Goal: Task Accomplishment & Management: Complete application form

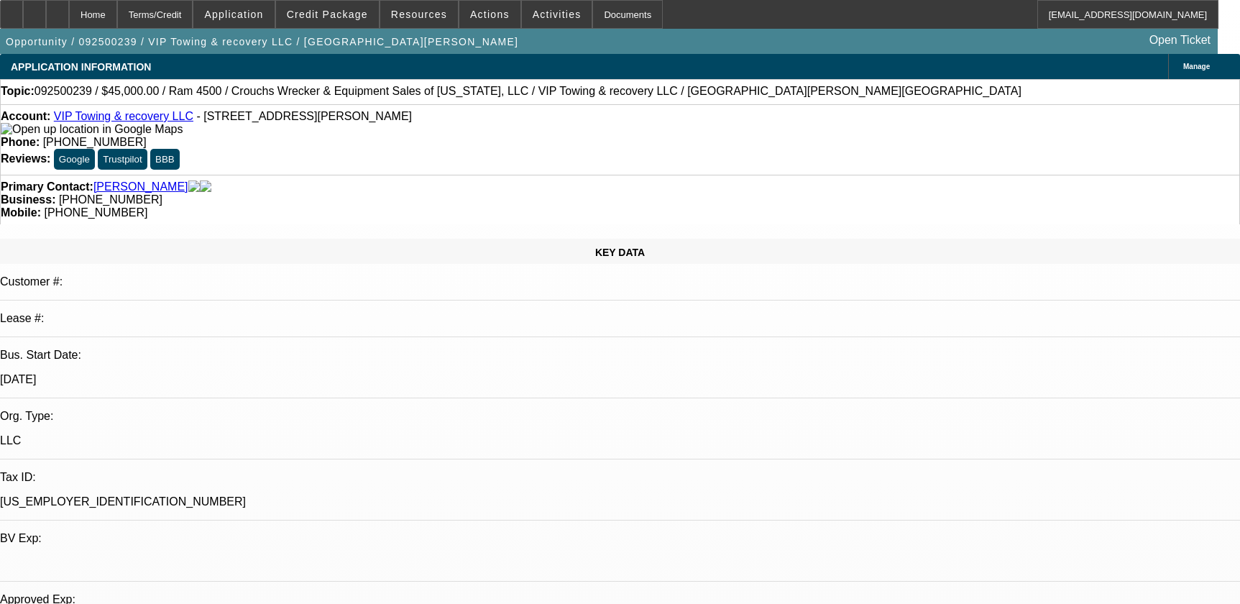
select select "0"
select select "0.1"
select select "4"
click at [57, 9] on icon at bounding box center [57, 9] width 0 height 0
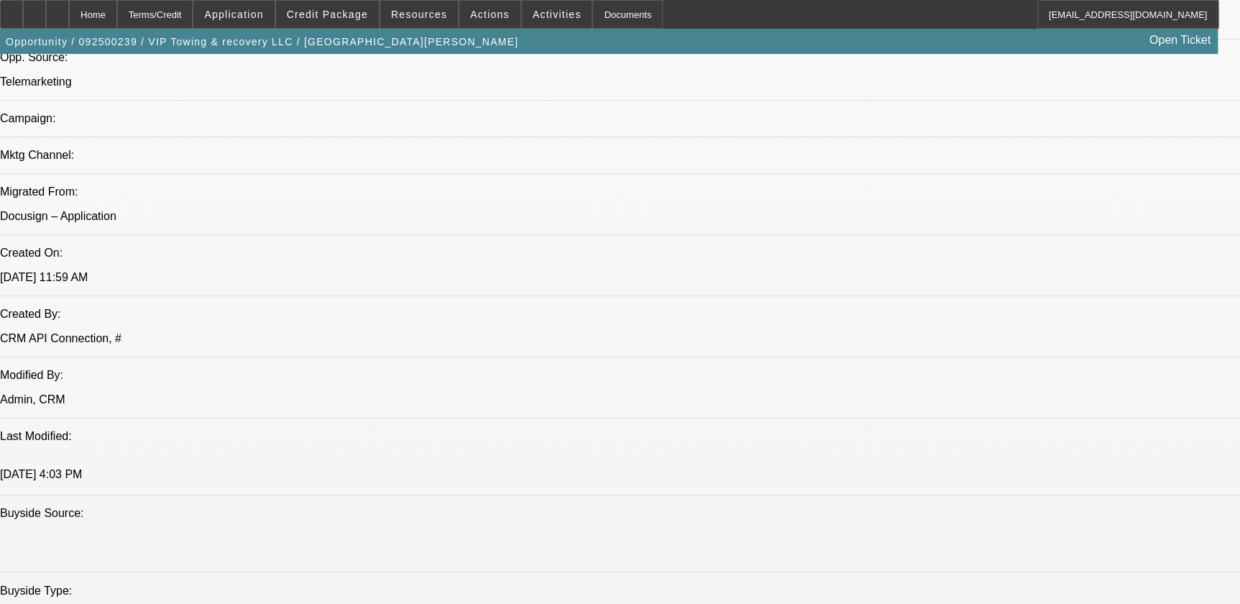
select select "0"
select select "0.1"
select select "4"
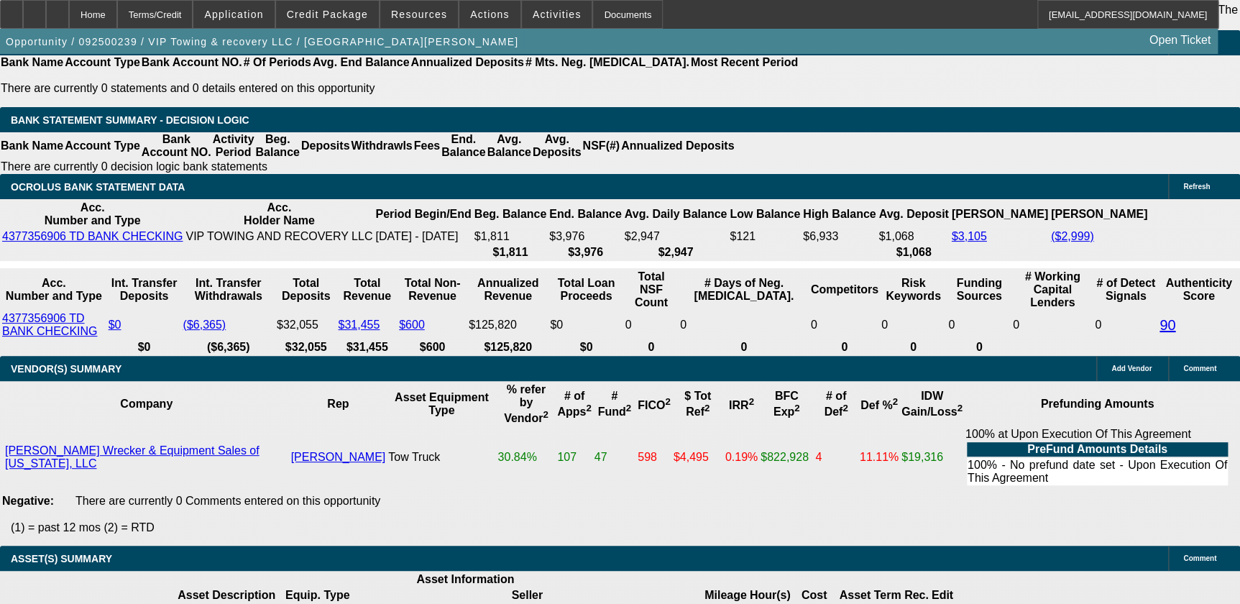
scroll to position [2382, 0]
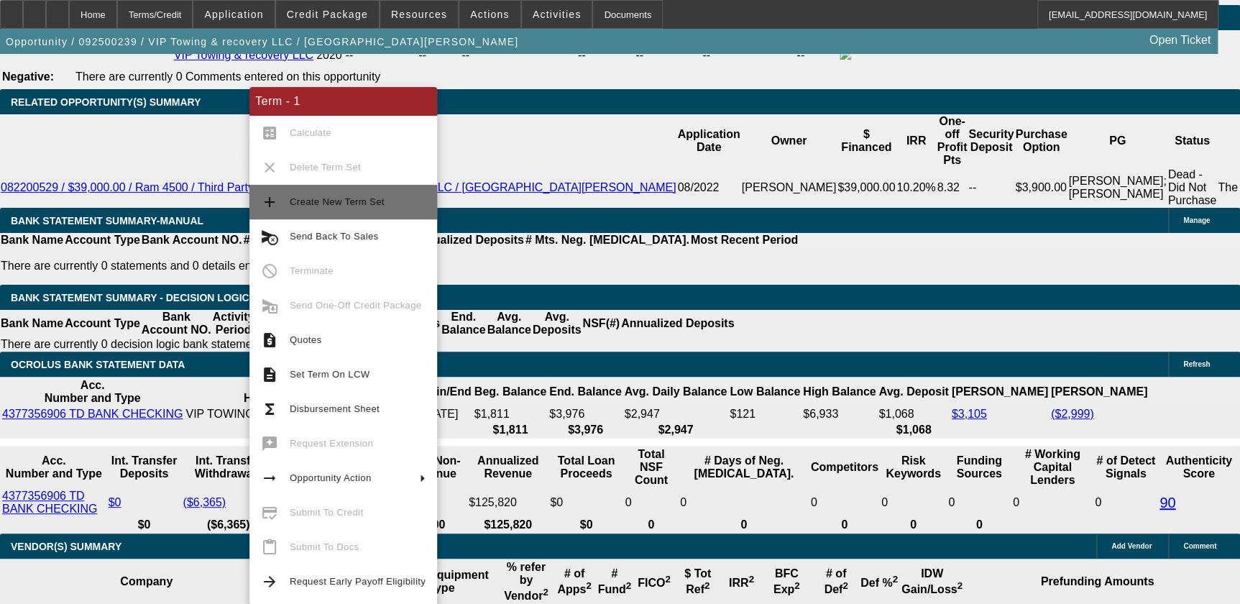
click at [353, 206] on span "Create New Term Set" at bounding box center [337, 201] width 95 height 11
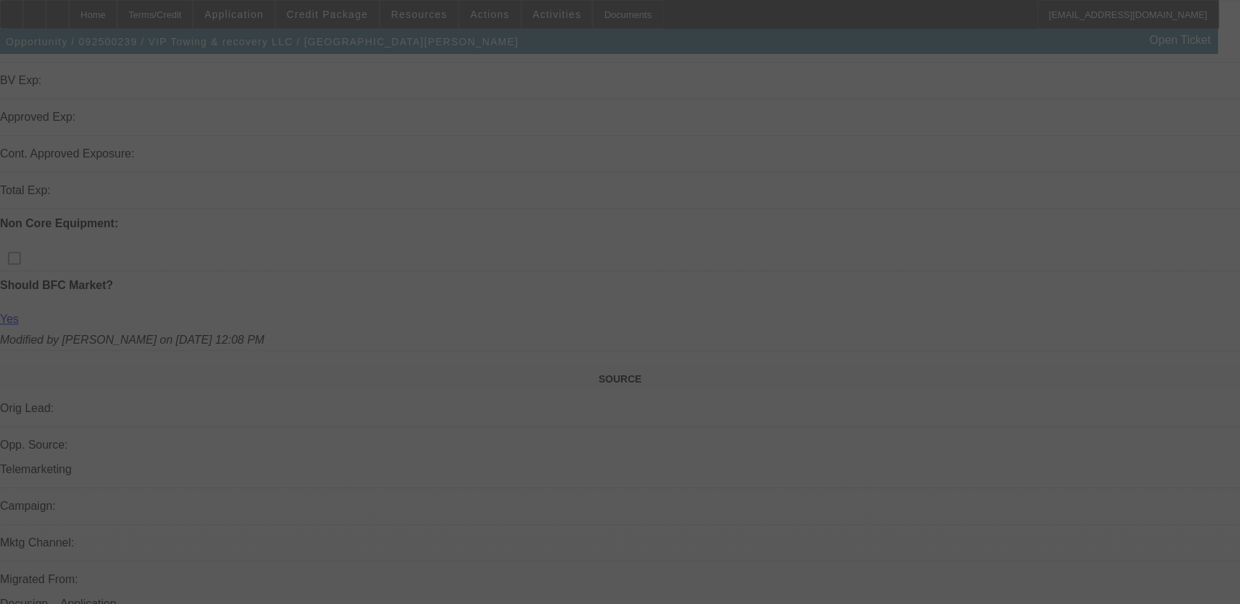
select select "0"
select select "0.1"
select select "0"
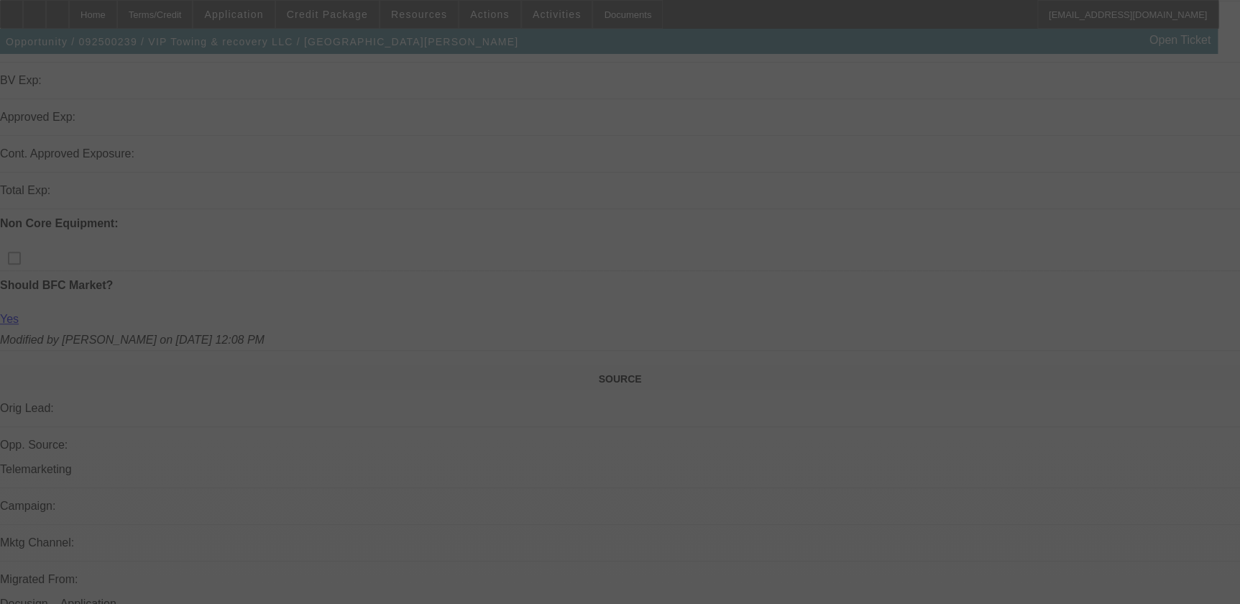
select select "0.1"
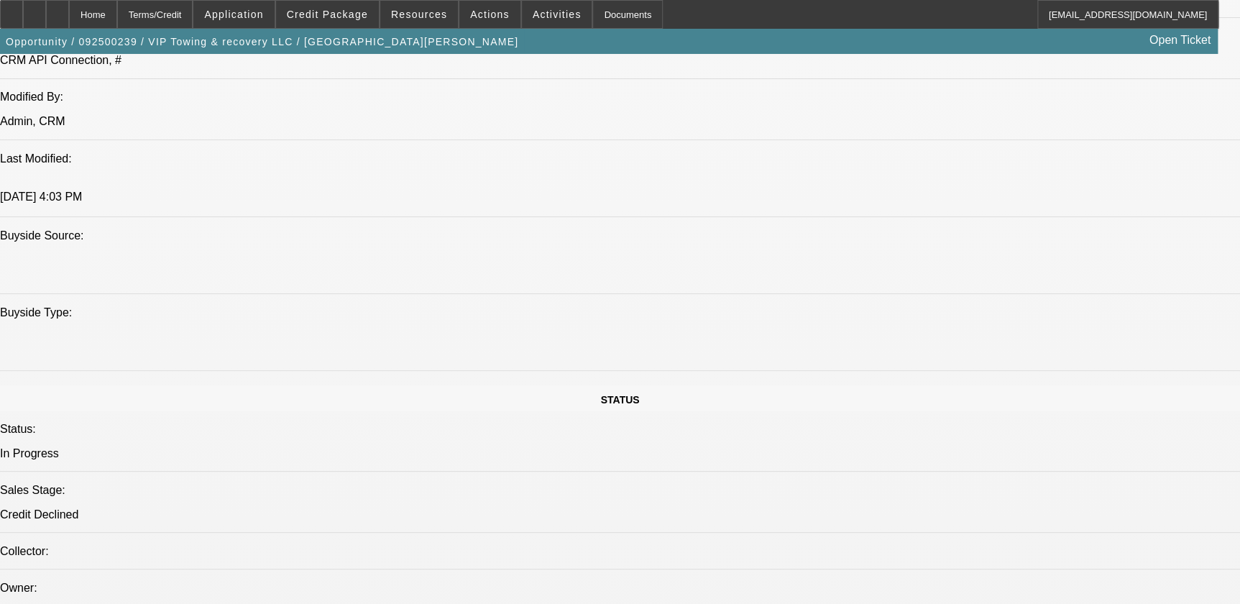
select select "1"
select select "4"
select select "1"
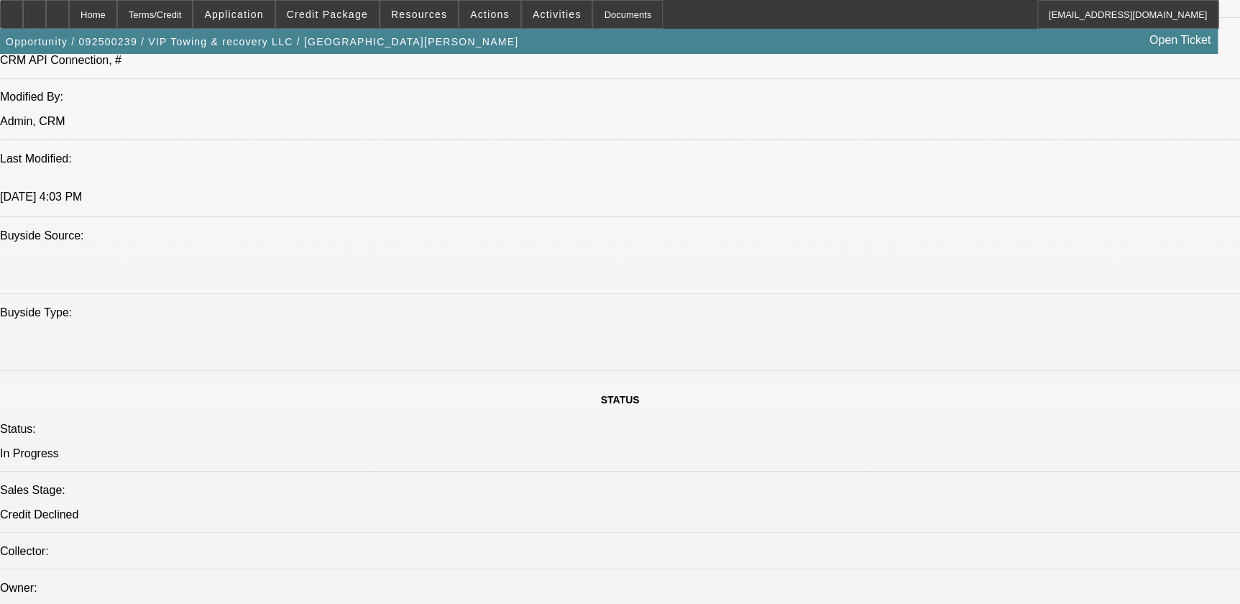
select select "4"
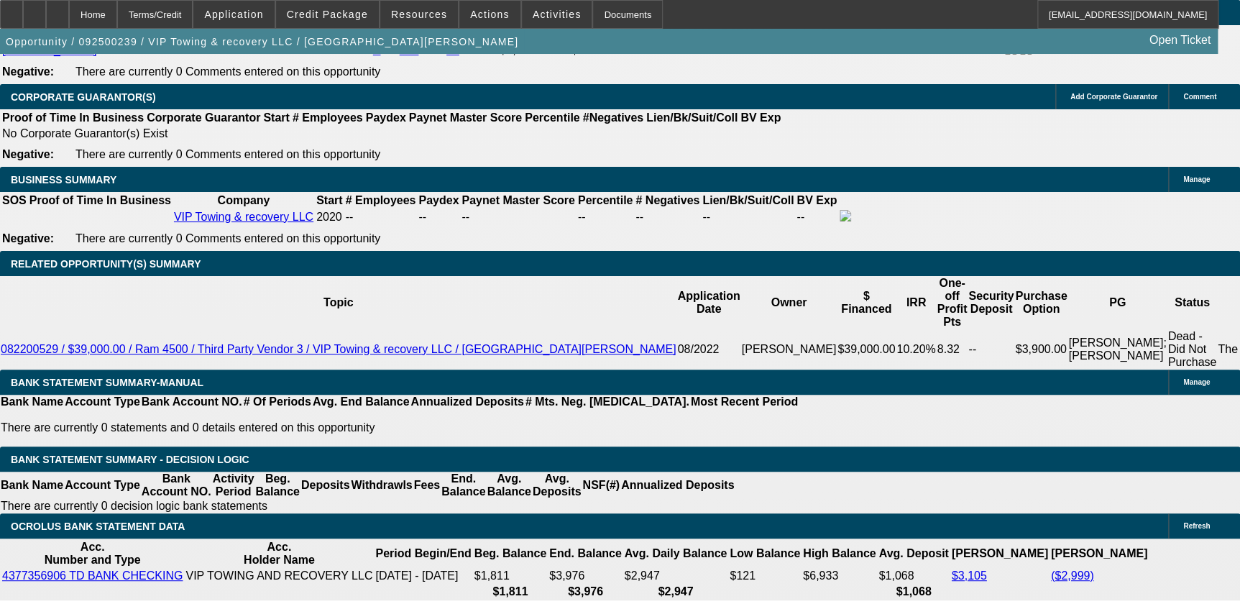
scroll to position [2285, 0]
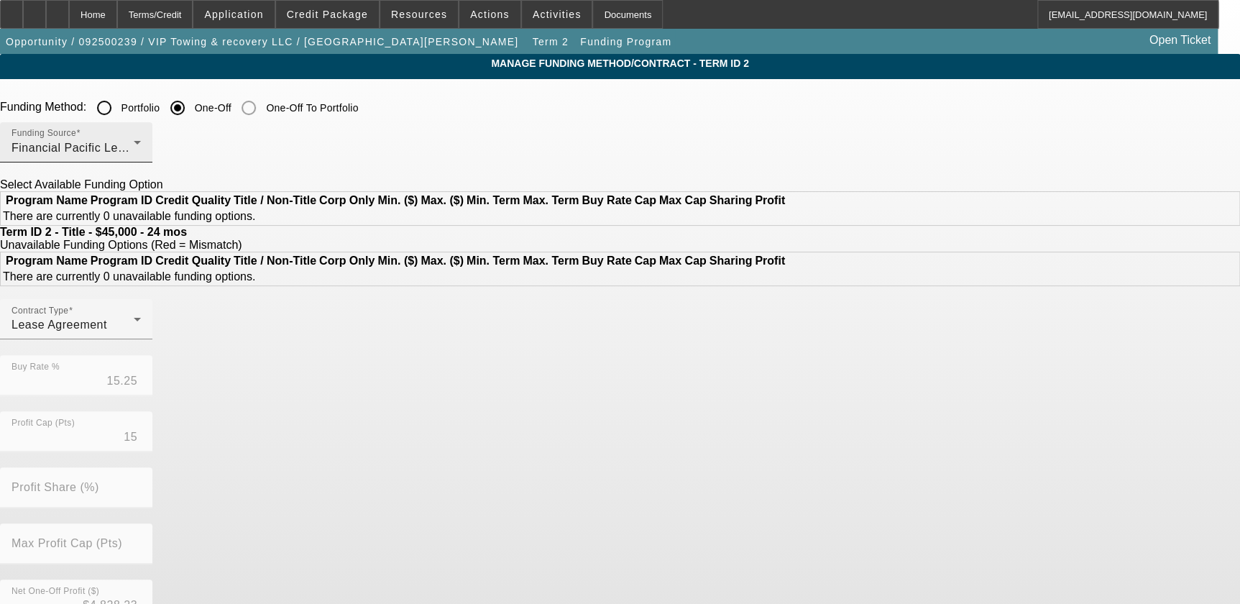
click at [174, 153] on span "Financial Pacific Leasing, Inc." at bounding box center [92, 148] width 162 height 12
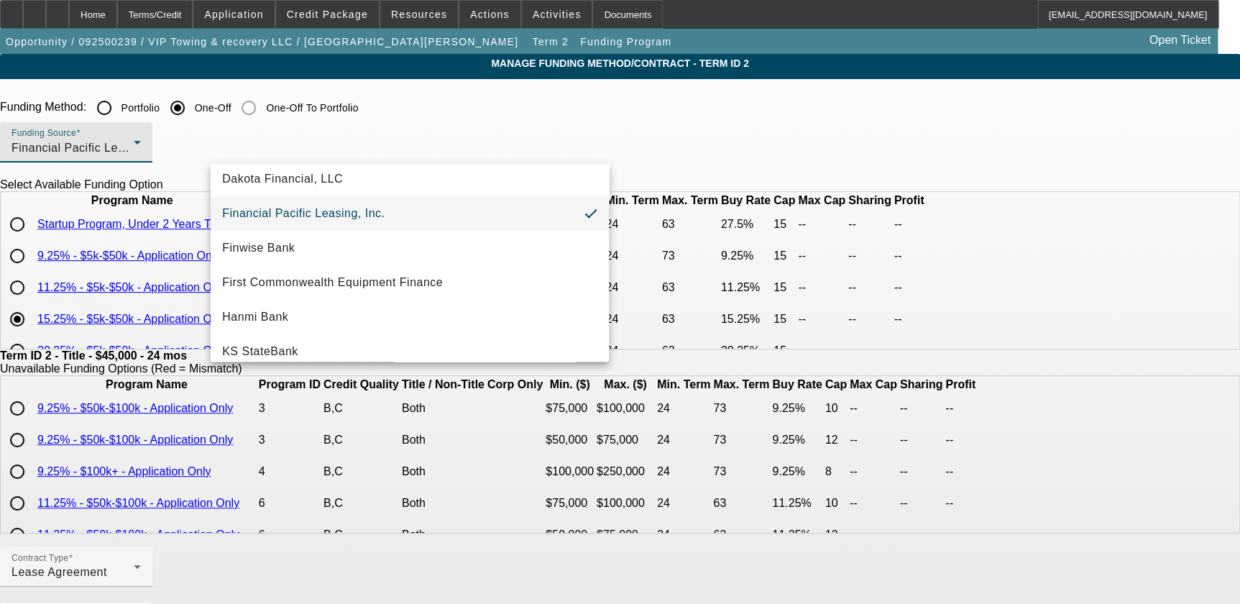
scroll to position [15, 0]
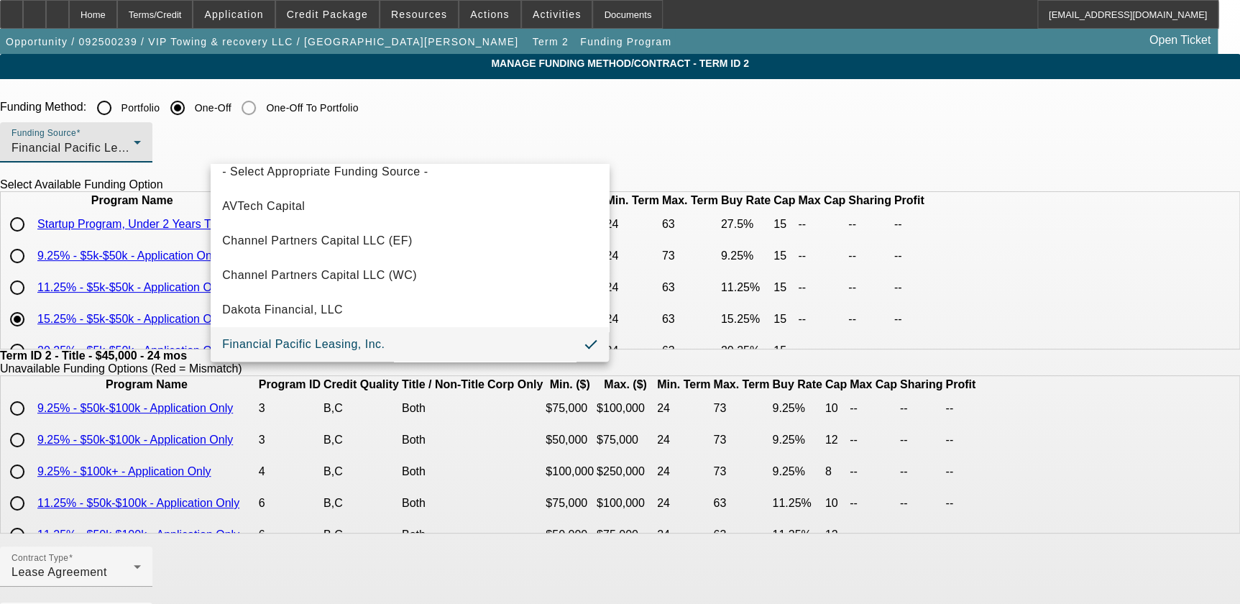
click at [321, 109] on div at bounding box center [620, 302] width 1240 height 604
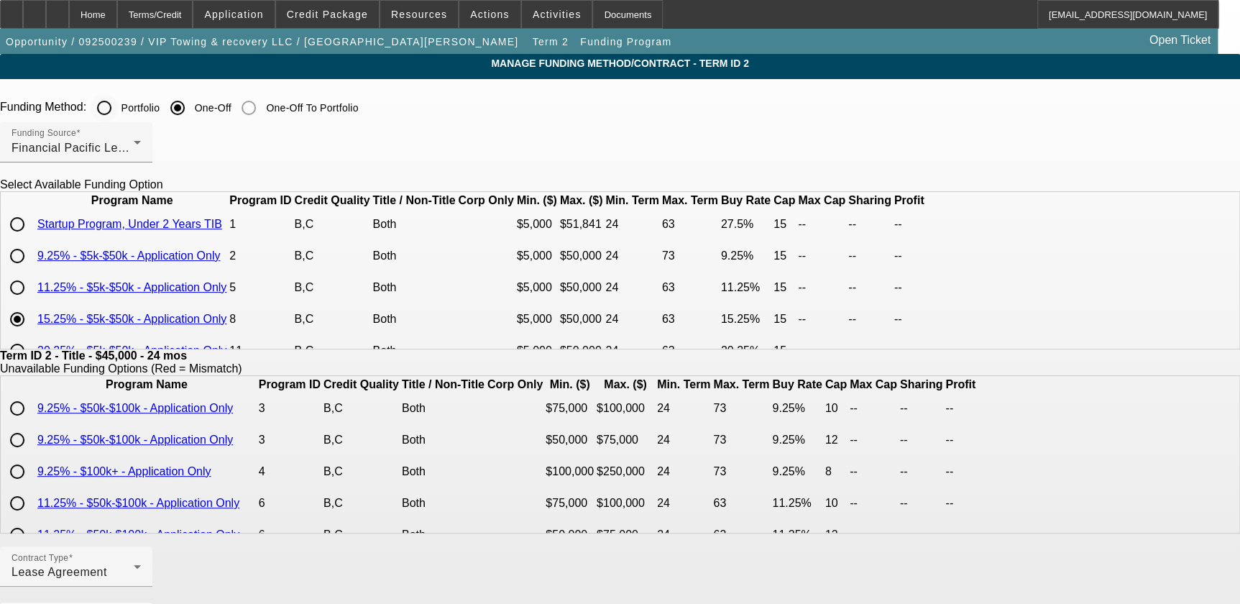
click at [119, 108] on input "Portfolio" at bounding box center [104, 107] width 29 height 29
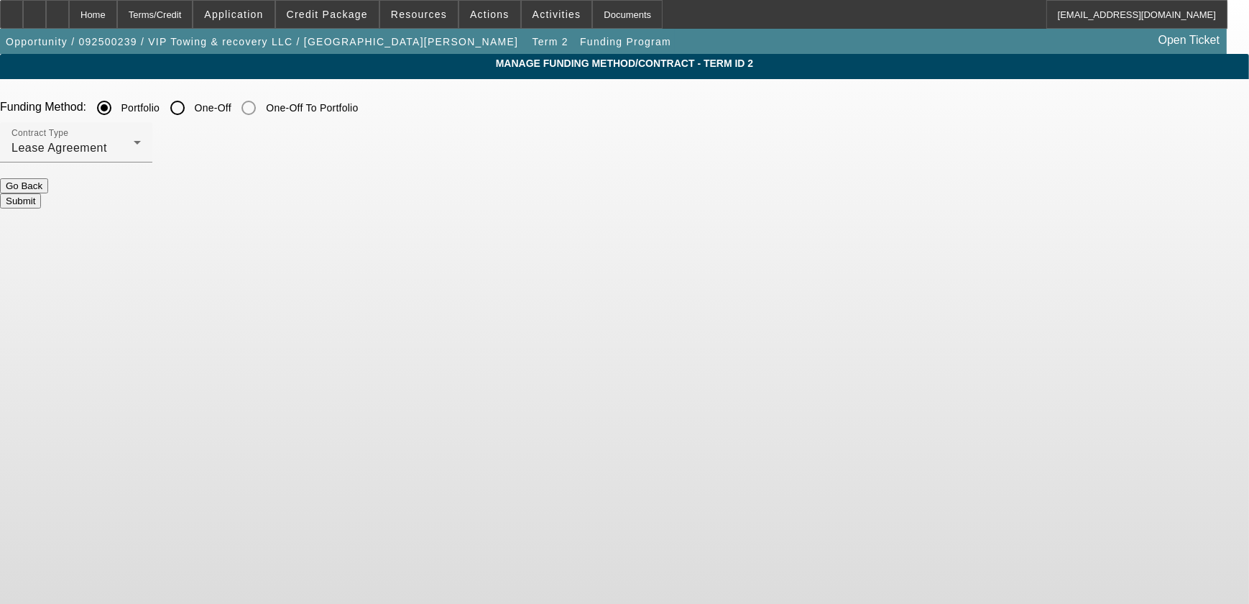
click at [41, 194] on button "Submit" at bounding box center [20, 200] width 41 height 15
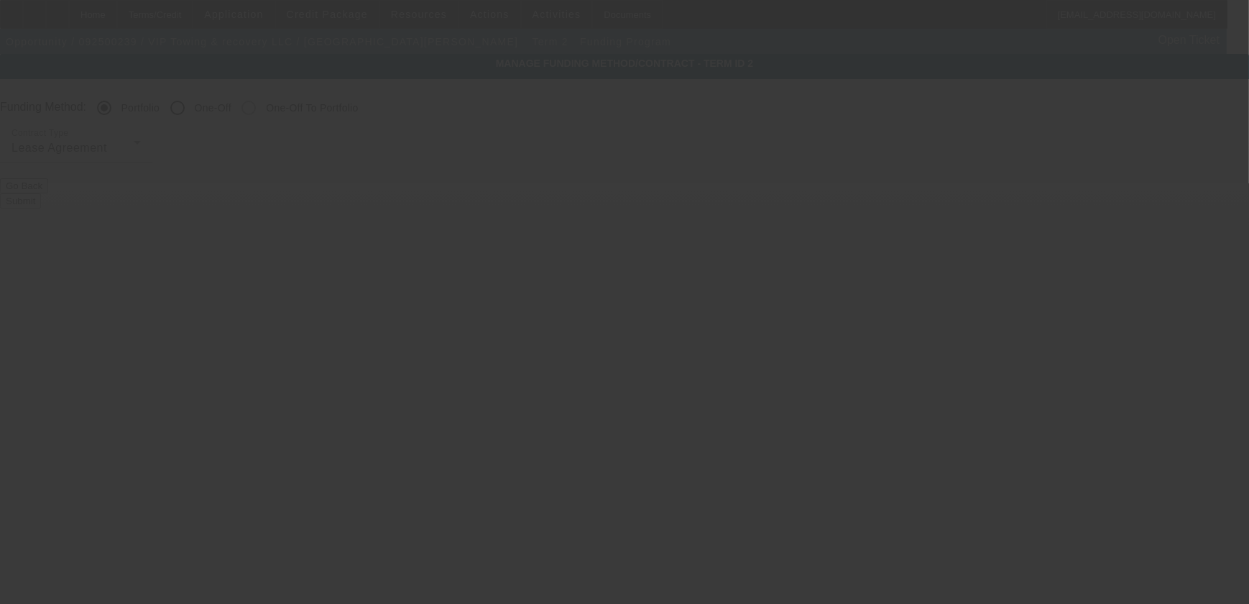
radio input "false"
radio input "true"
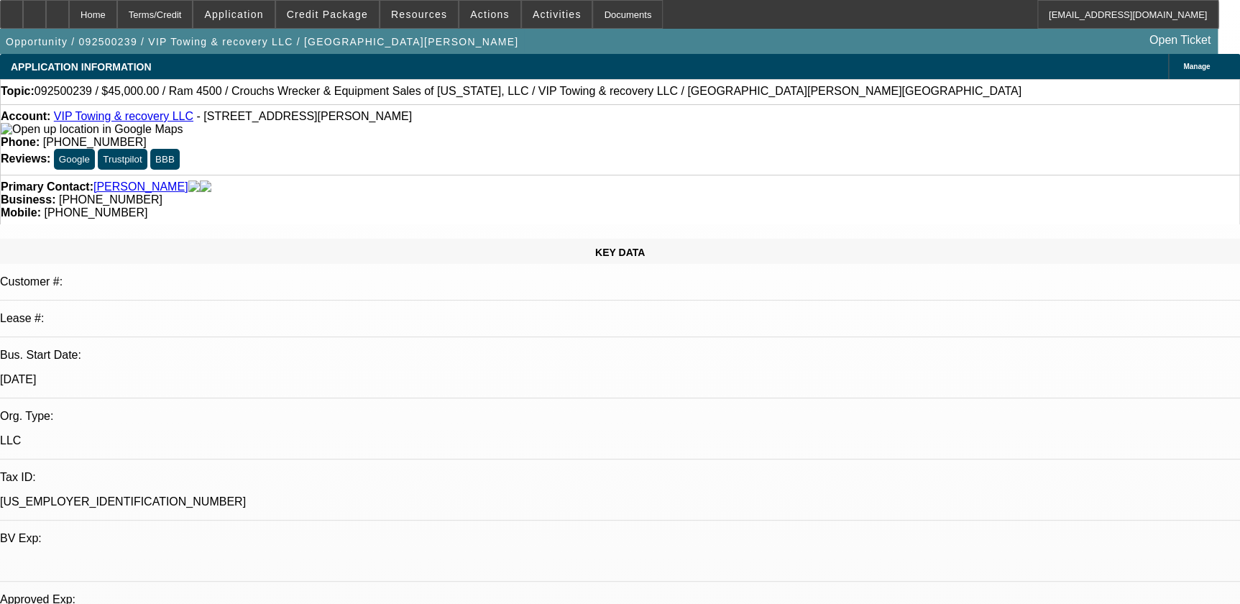
select select "0"
select select "0.1"
select select "4"
select select "0"
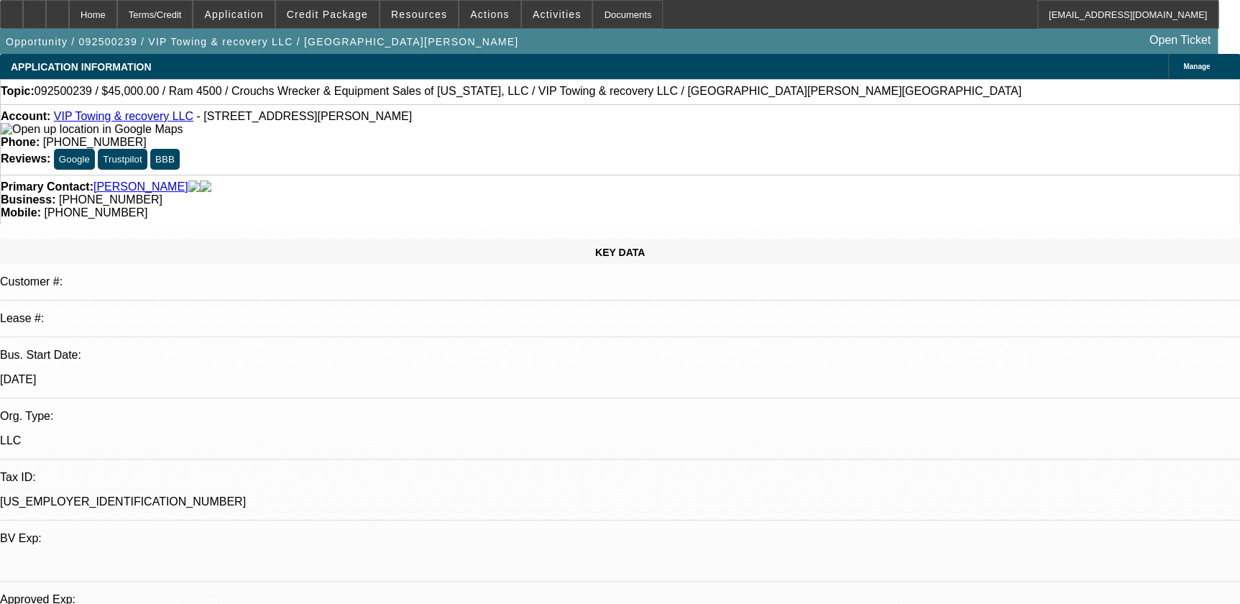
select select "0"
select select "0.1"
select select "4"
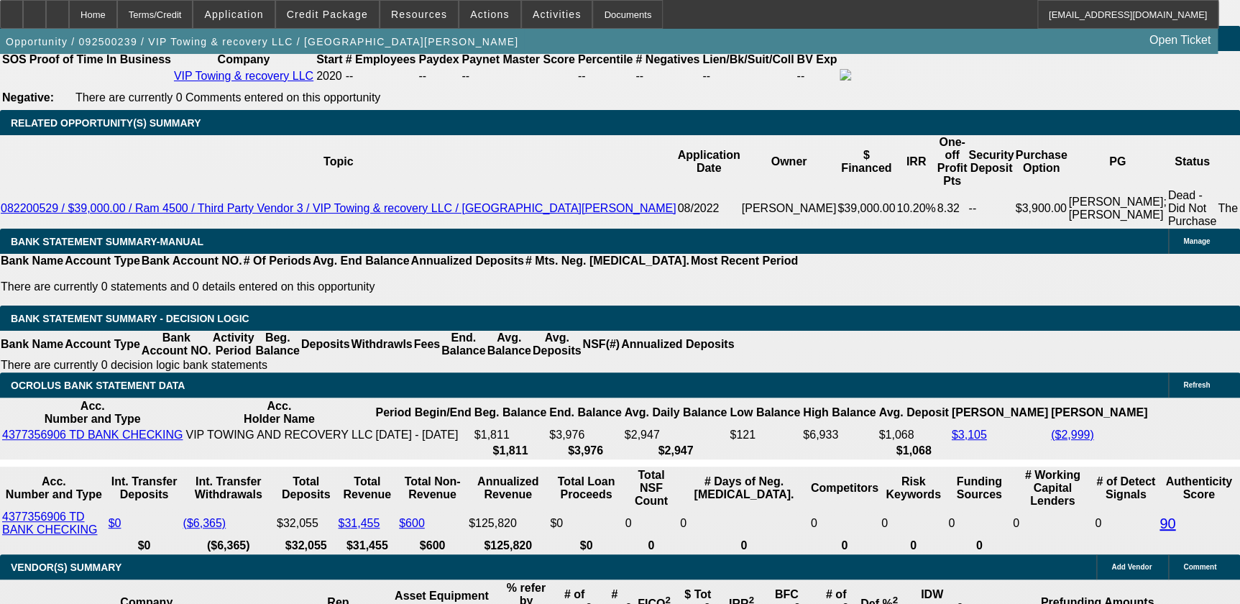
scroll to position [2352, 0]
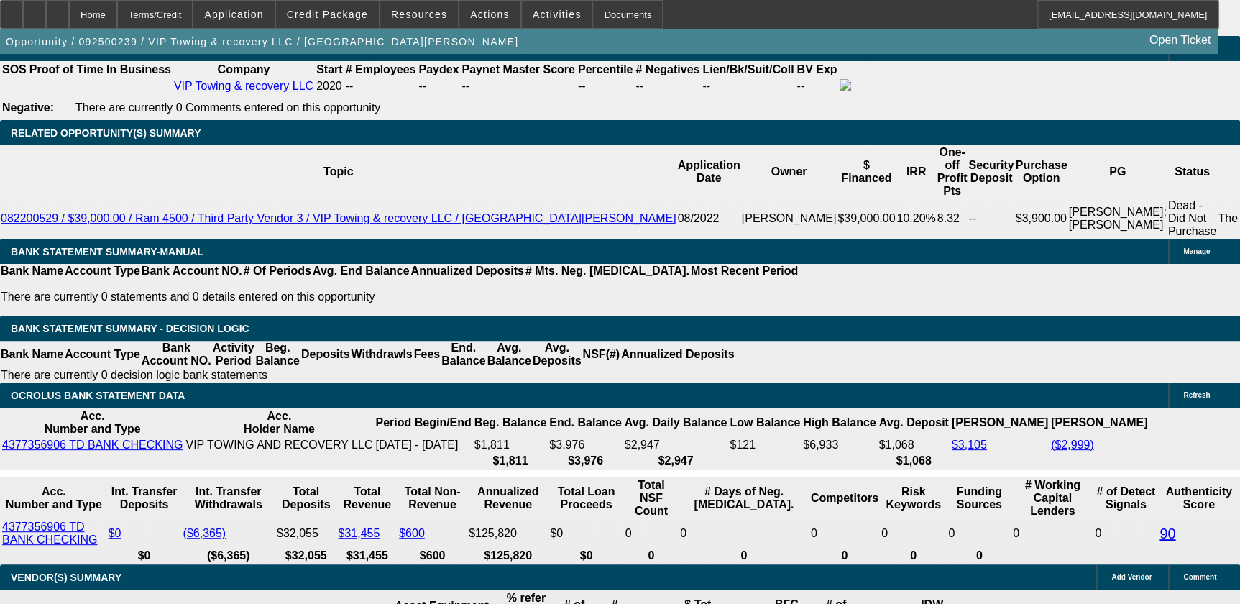
select select "0.2"
type input "$9,000.00"
type input "UNKNOWN"
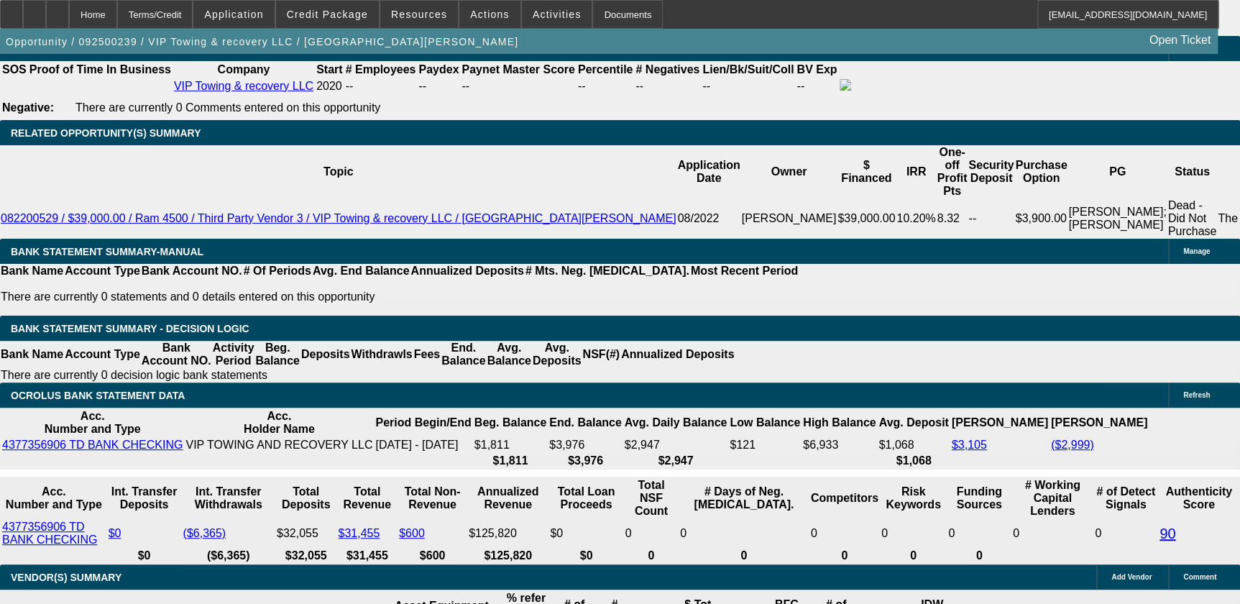
type input "$1,762.67"
type input "1"
type input "$1,515.67"
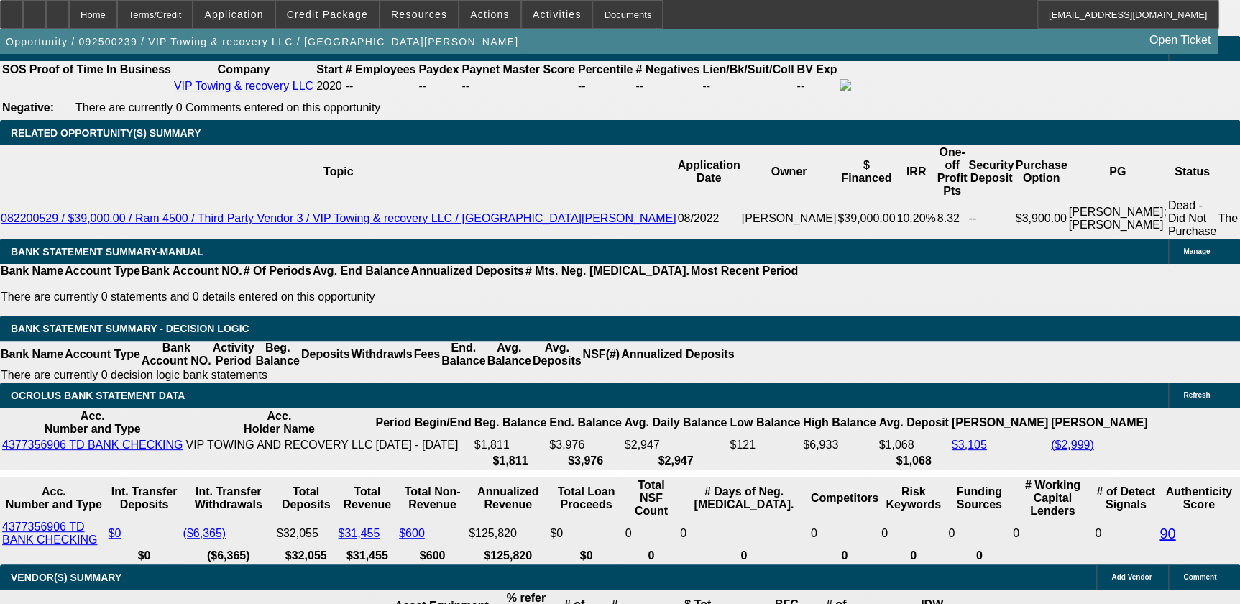
type input "19"
type input "$1,814.71"
type input "19"
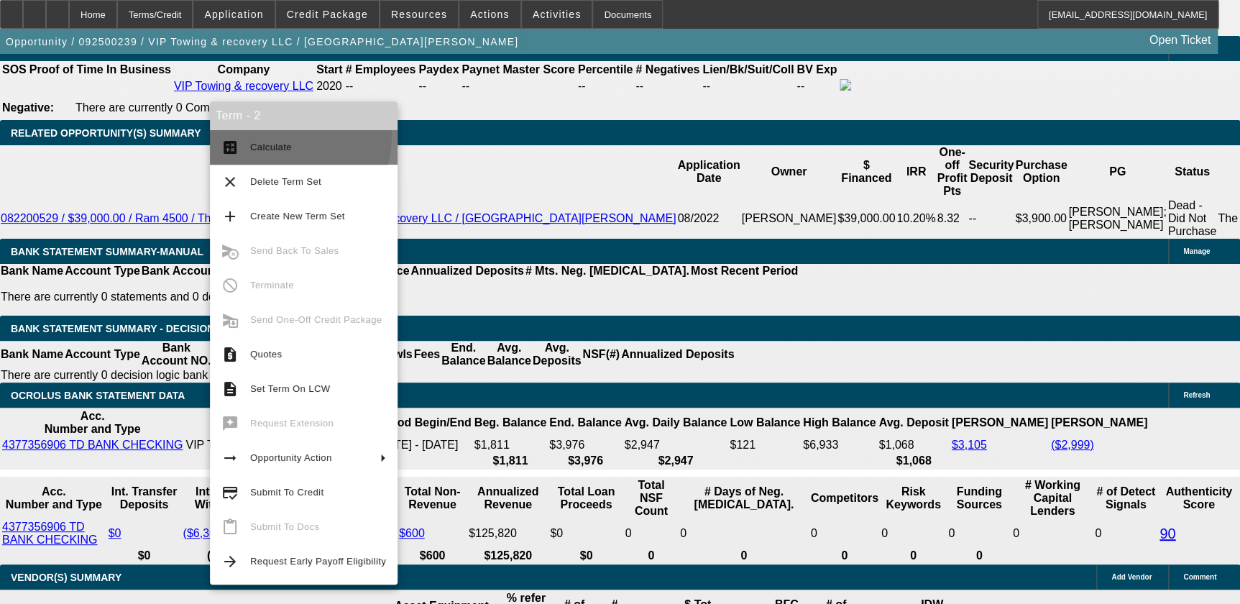
click at [257, 134] on button "calculate Calculate" at bounding box center [304, 147] width 188 height 34
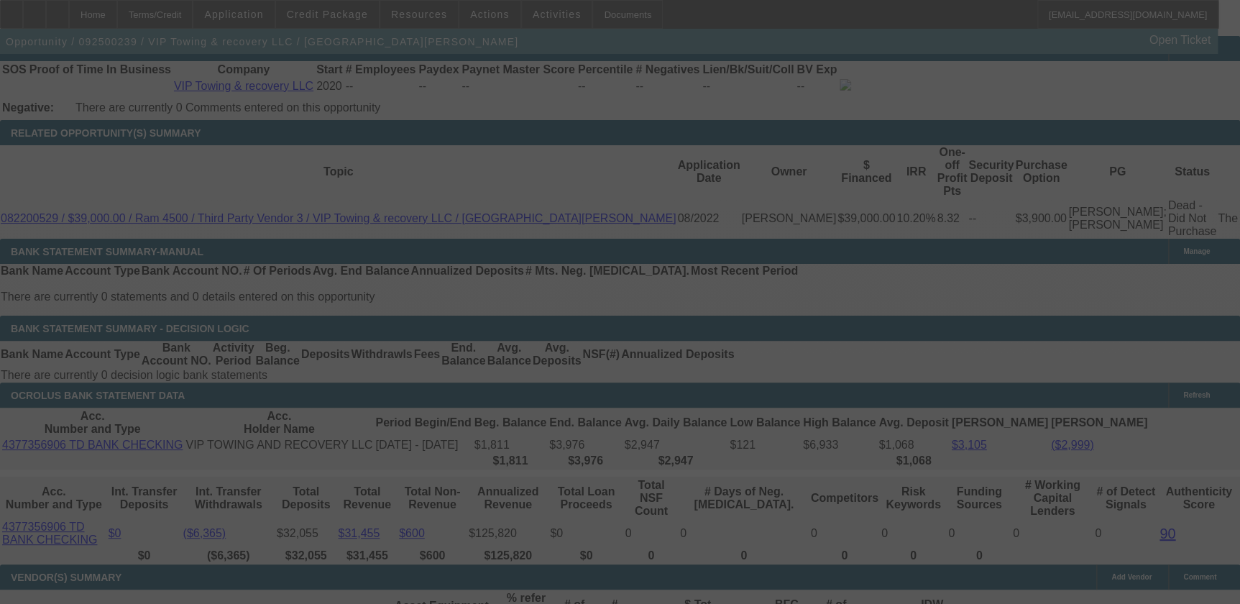
select select "0.2"
select select "0"
select select "0.1"
select select "4"
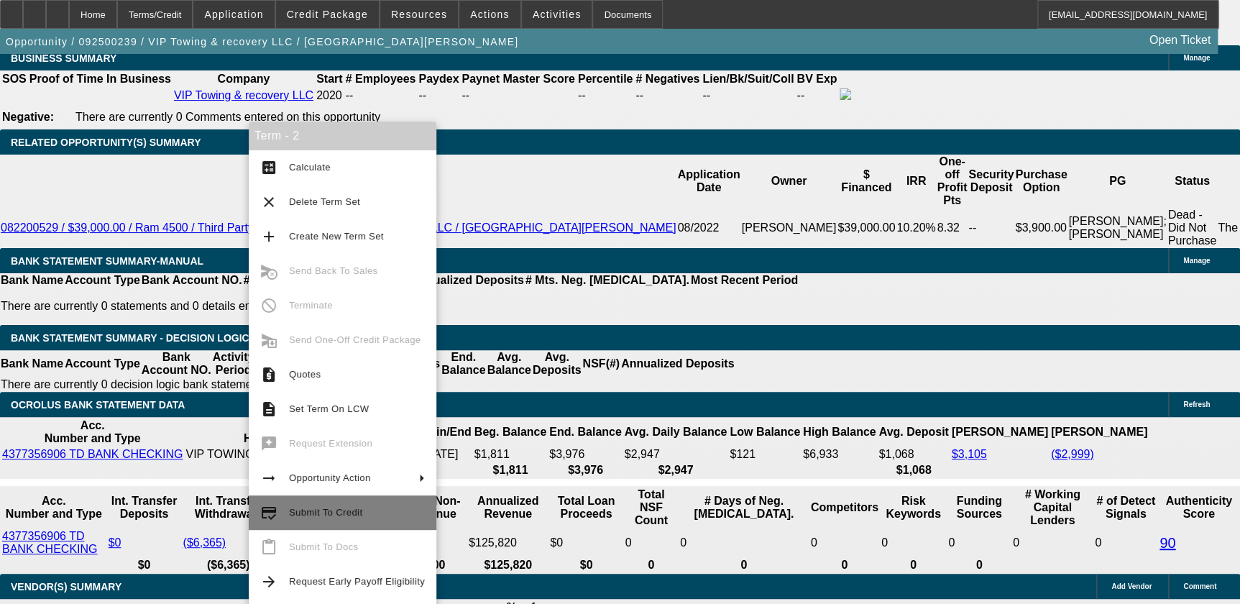
click at [357, 502] on button "credit_score Submit To Credit" at bounding box center [343, 512] width 188 height 34
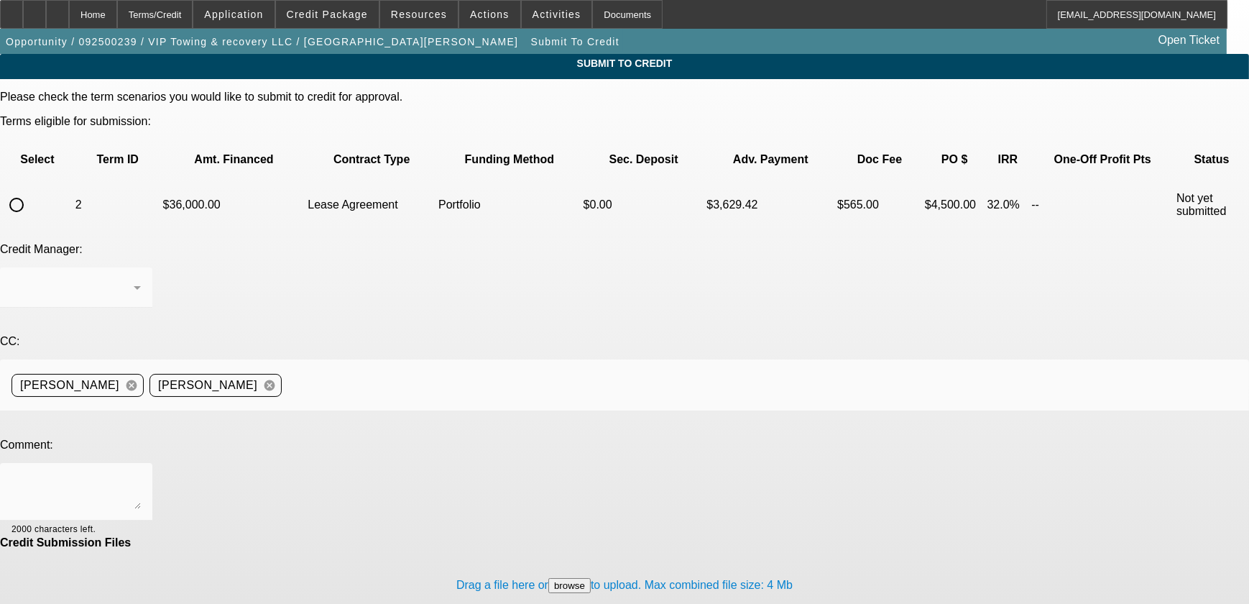
click at [31, 190] on input "radio" at bounding box center [16, 204] width 29 height 29
radio input "true"
click at [141, 474] on textarea at bounding box center [75, 491] width 129 height 34
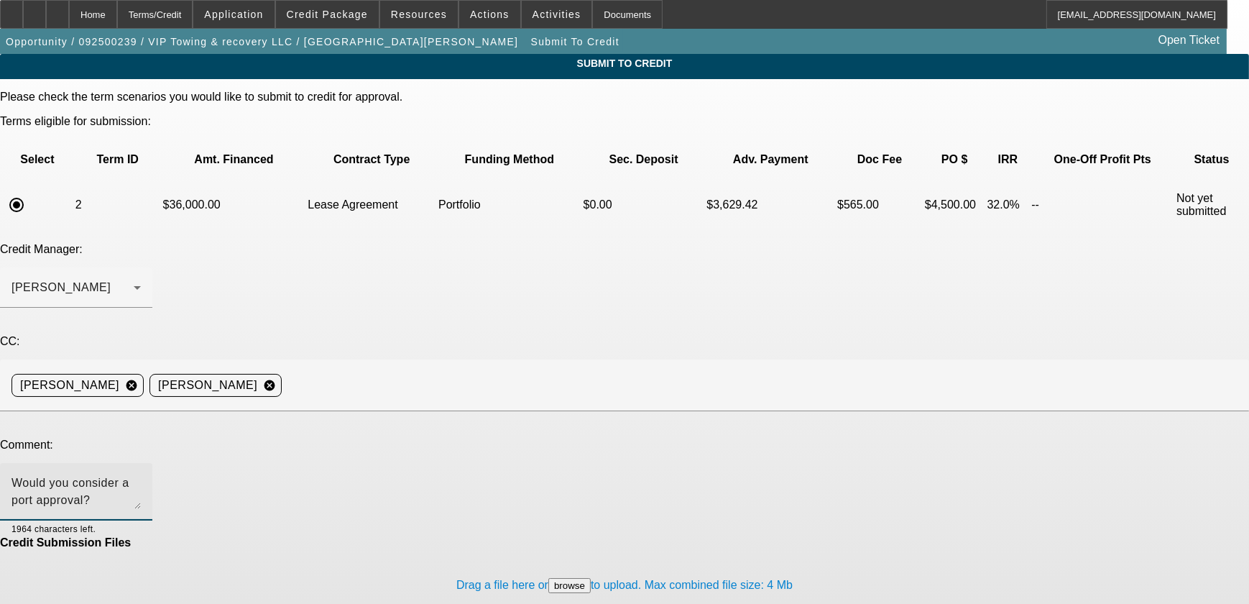
type textarea "Would you consider a port approval?"
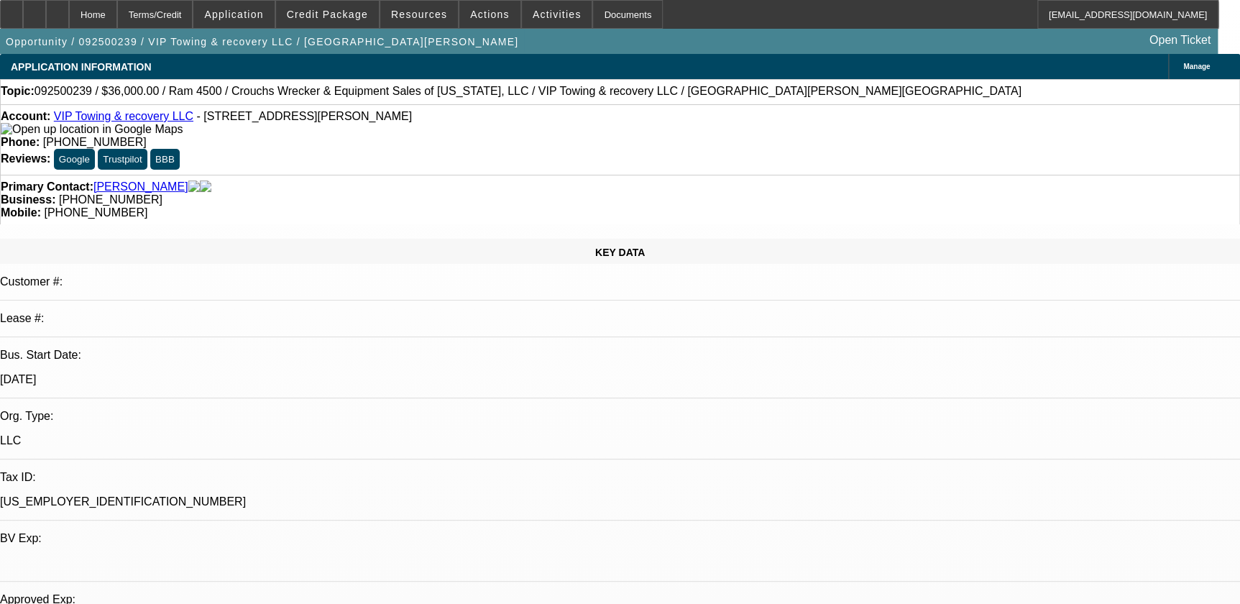
select select "0.2"
select select "0"
select select "0.1"
select select "4"
select select "0"
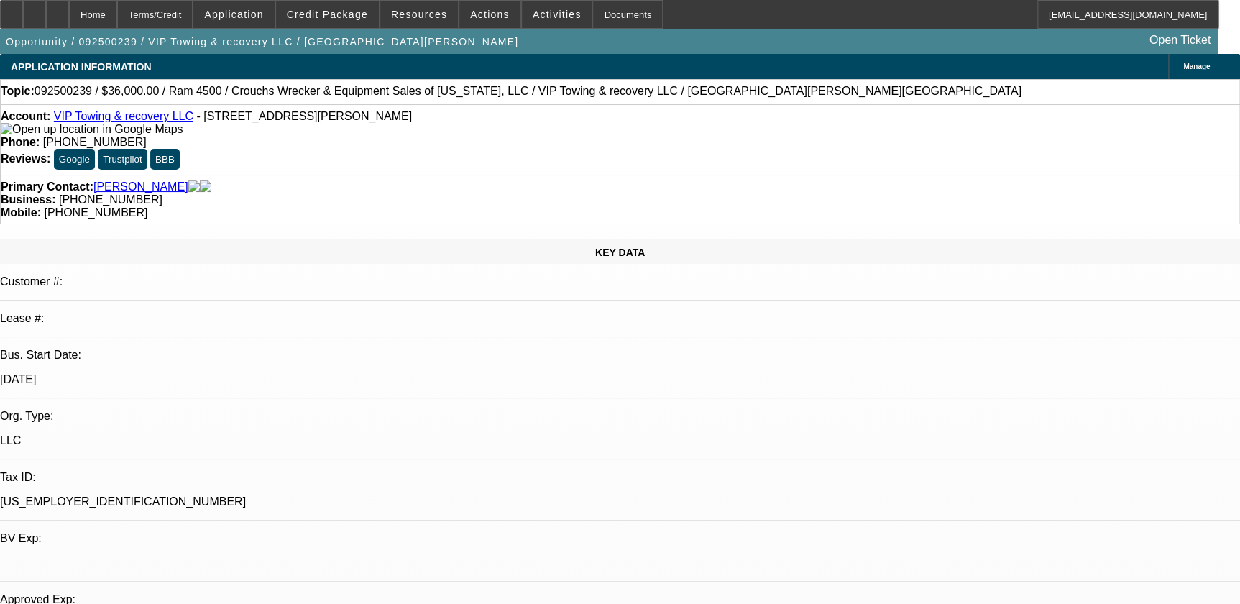
select select "0"
select select "0.1"
select select "4"
